Goal: Navigation & Orientation: Find specific page/section

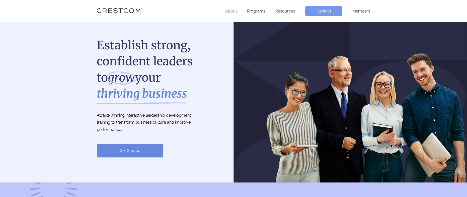
click at [228, 13] on link "About" at bounding box center [231, 11] width 12 height 5
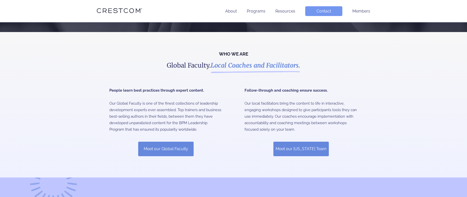
scroll to position [115, 0]
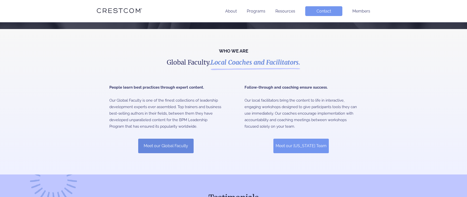
click at [294, 148] on link "Meet our California Team" at bounding box center [300, 146] width 55 height 15
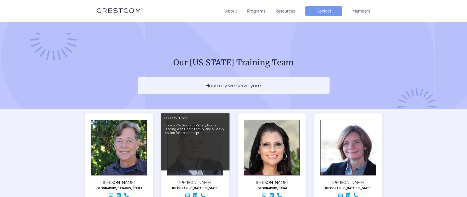
click at [201, 149] on div "Dr. Joey Ruiz From SoCal Roots to Military Boots | Leading with Heart, Family, …" at bounding box center [195, 142] width 68 height 57
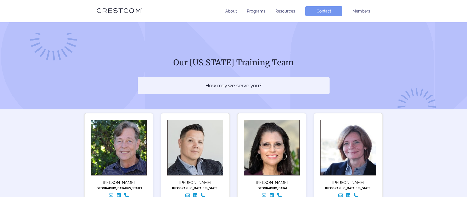
click at [244, 82] on p "How may we serve you?" at bounding box center [233, 86] width 131 height 8
click at [260, 9] on link "Programs" at bounding box center [256, 11] width 19 height 5
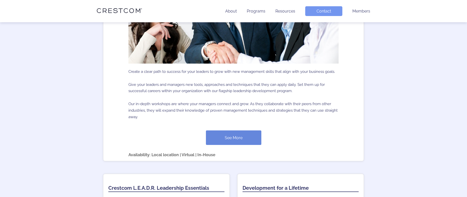
scroll to position [298, 0]
